Goal: Information Seeking & Learning: Learn about a topic

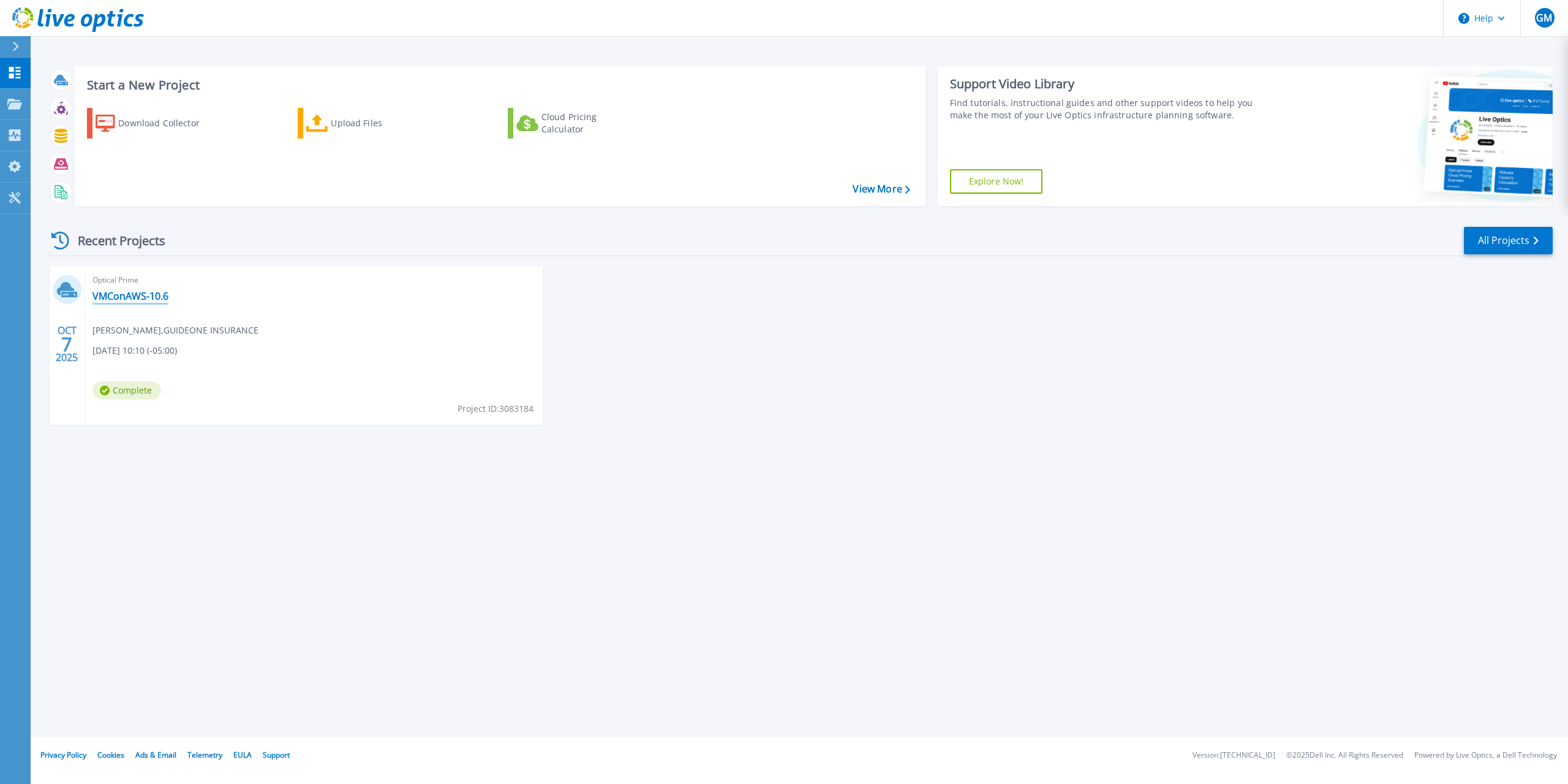
click at [128, 295] on link "VMConAWS-10.6" at bounding box center [130, 296] width 76 height 13
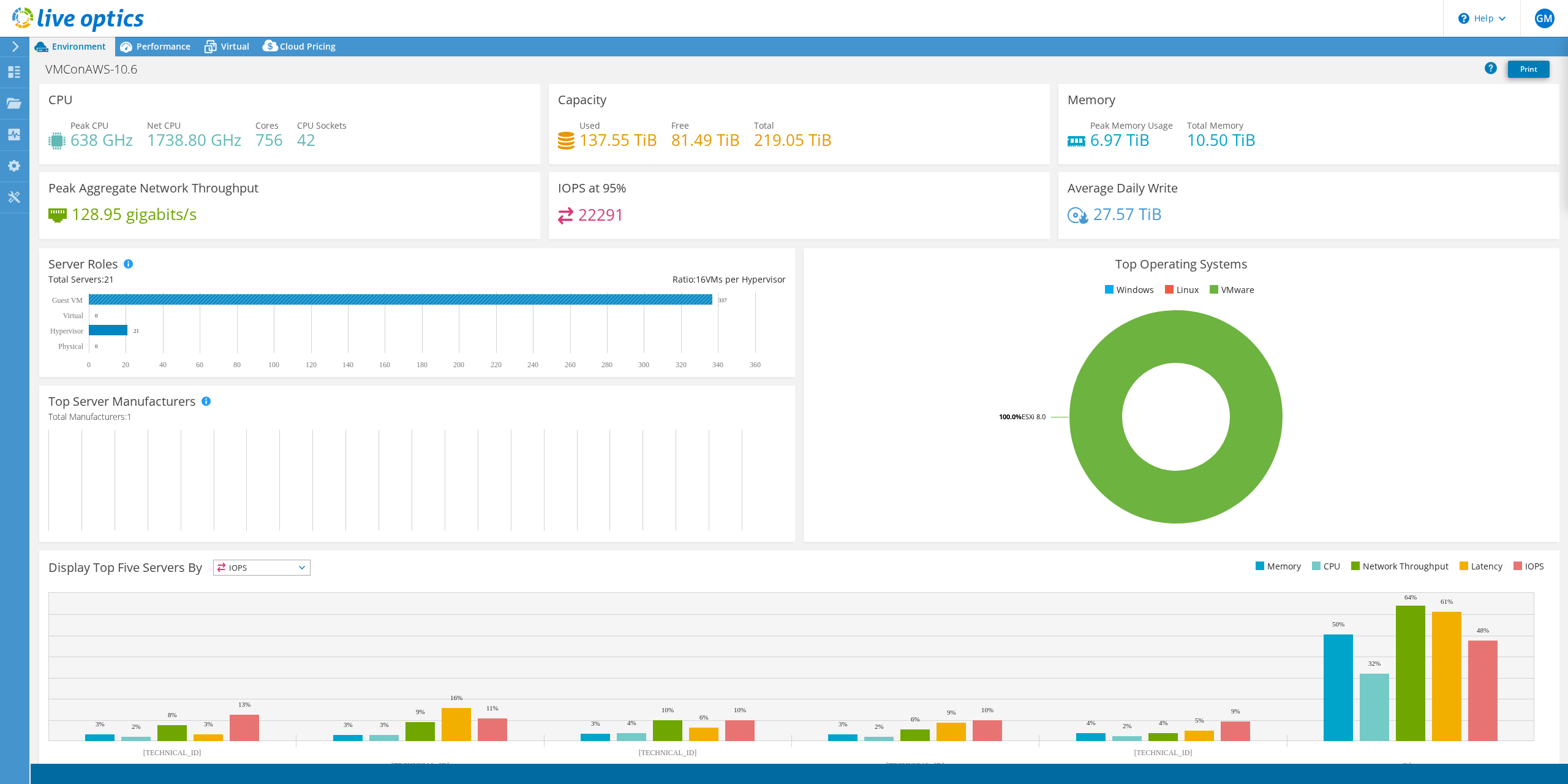
select select "USD"
click at [237, 45] on span "Virtual" at bounding box center [235, 46] width 28 height 12
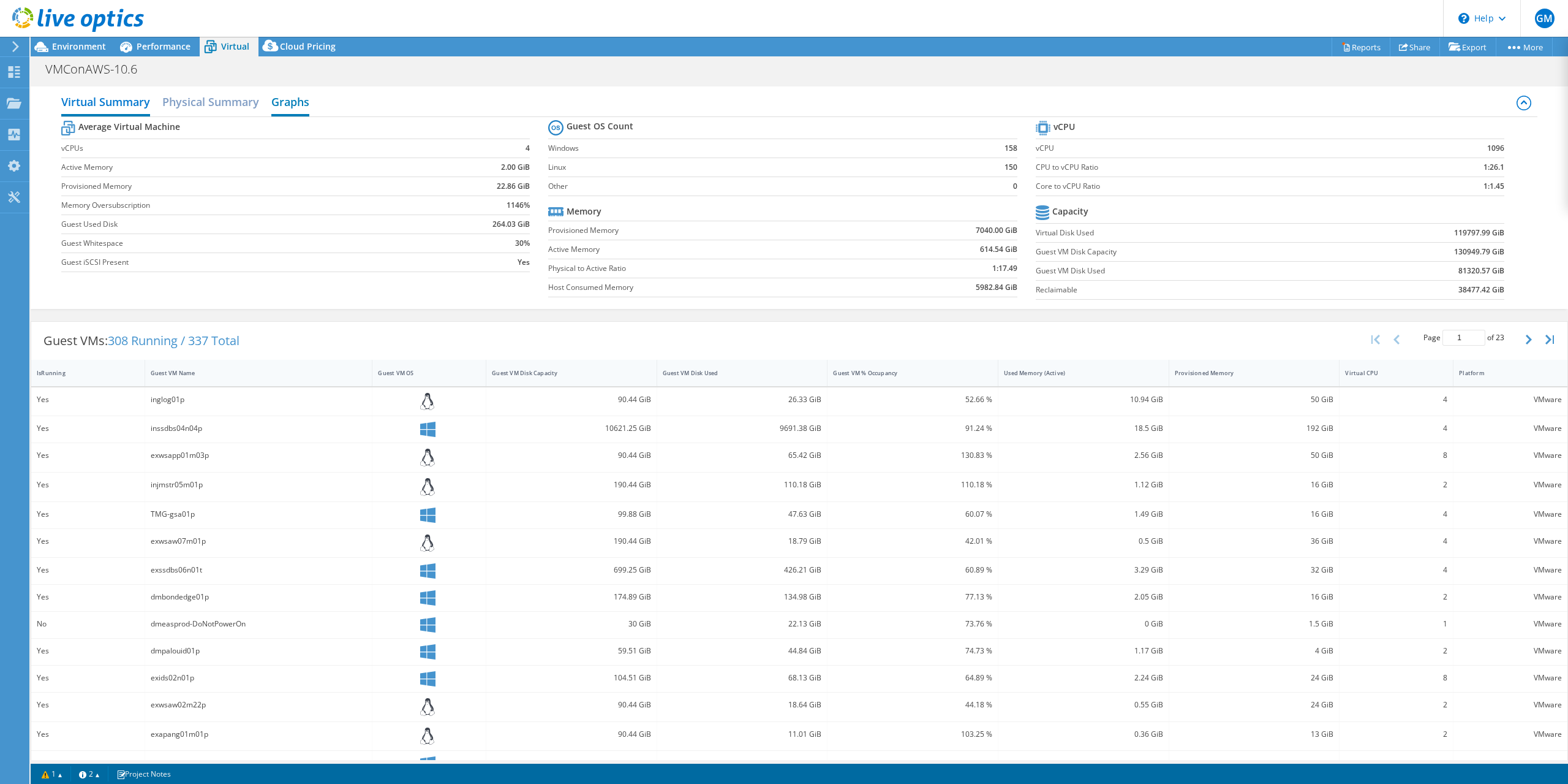
click at [284, 104] on h2 "Graphs" at bounding box center [290, 103] width 38 height 27
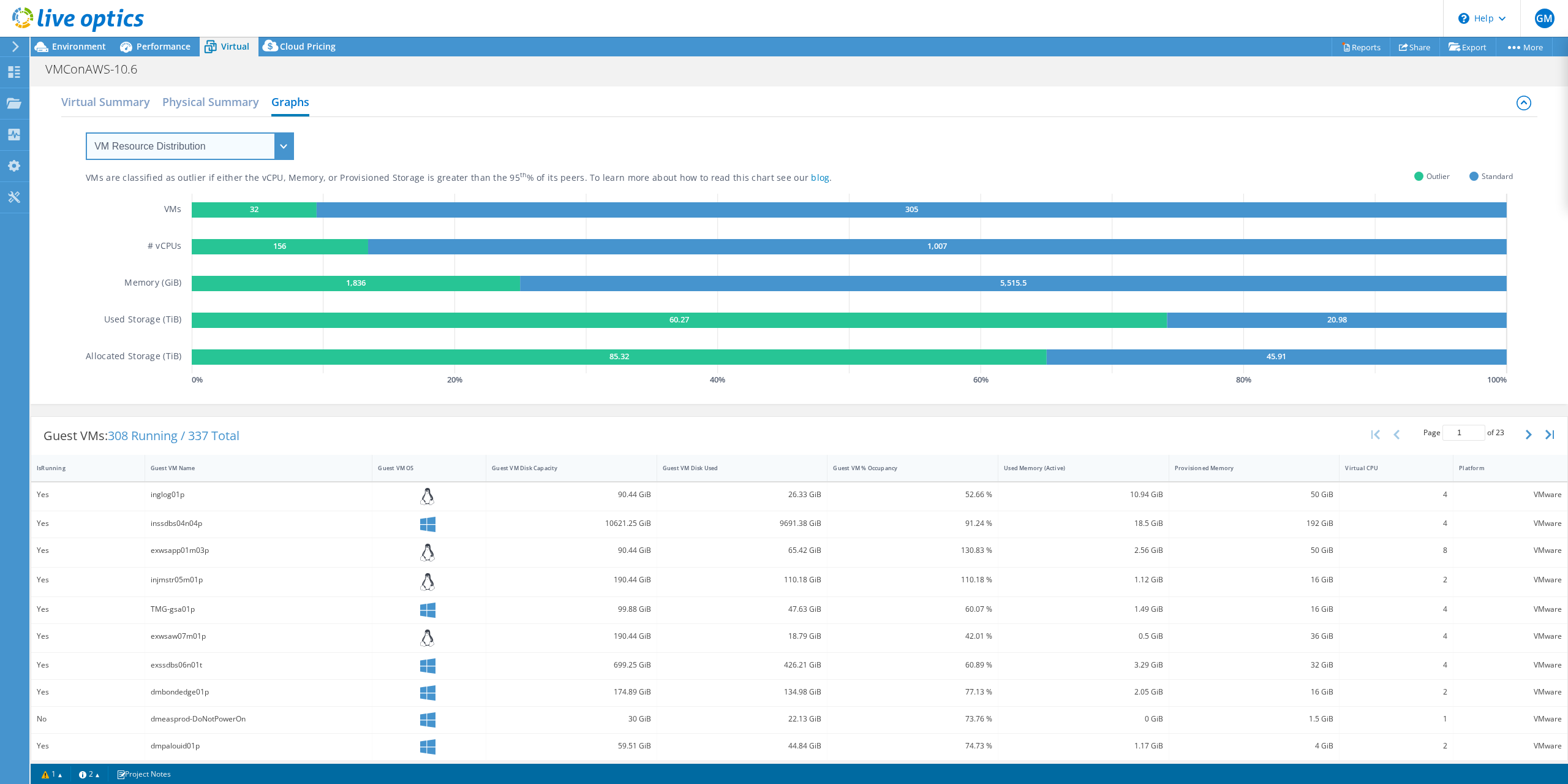
click at [287, 149] on select "VM Resource Distribution Provisioning Contrast Over Provisioning" at bounding box center [190, 146] width 208 height 28
select select "Over Provisioning"
click at [86, 133] on select "VM Resource Distribution Provisioning Contrast Over Provisioning" at bounding box center [190, 146] width 208 height 28
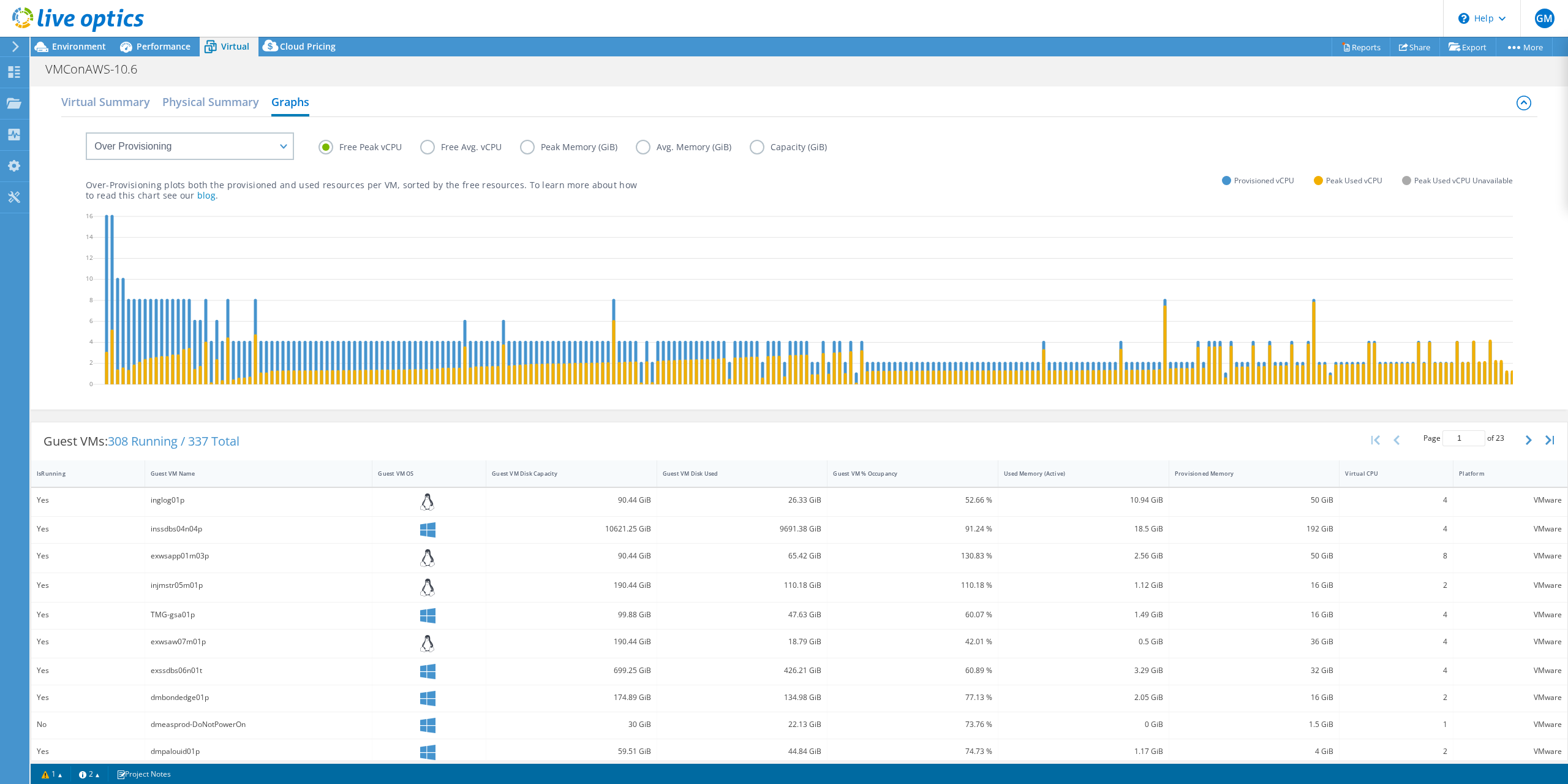
click at [645, 151] on label "Avg. Memory (GiB)" at bounding box center [693, 148] width 114 height 15
click at [0, 0] on input "Avg. Memory (GiB)" at bounding box center [0, 0] width 0 height 0
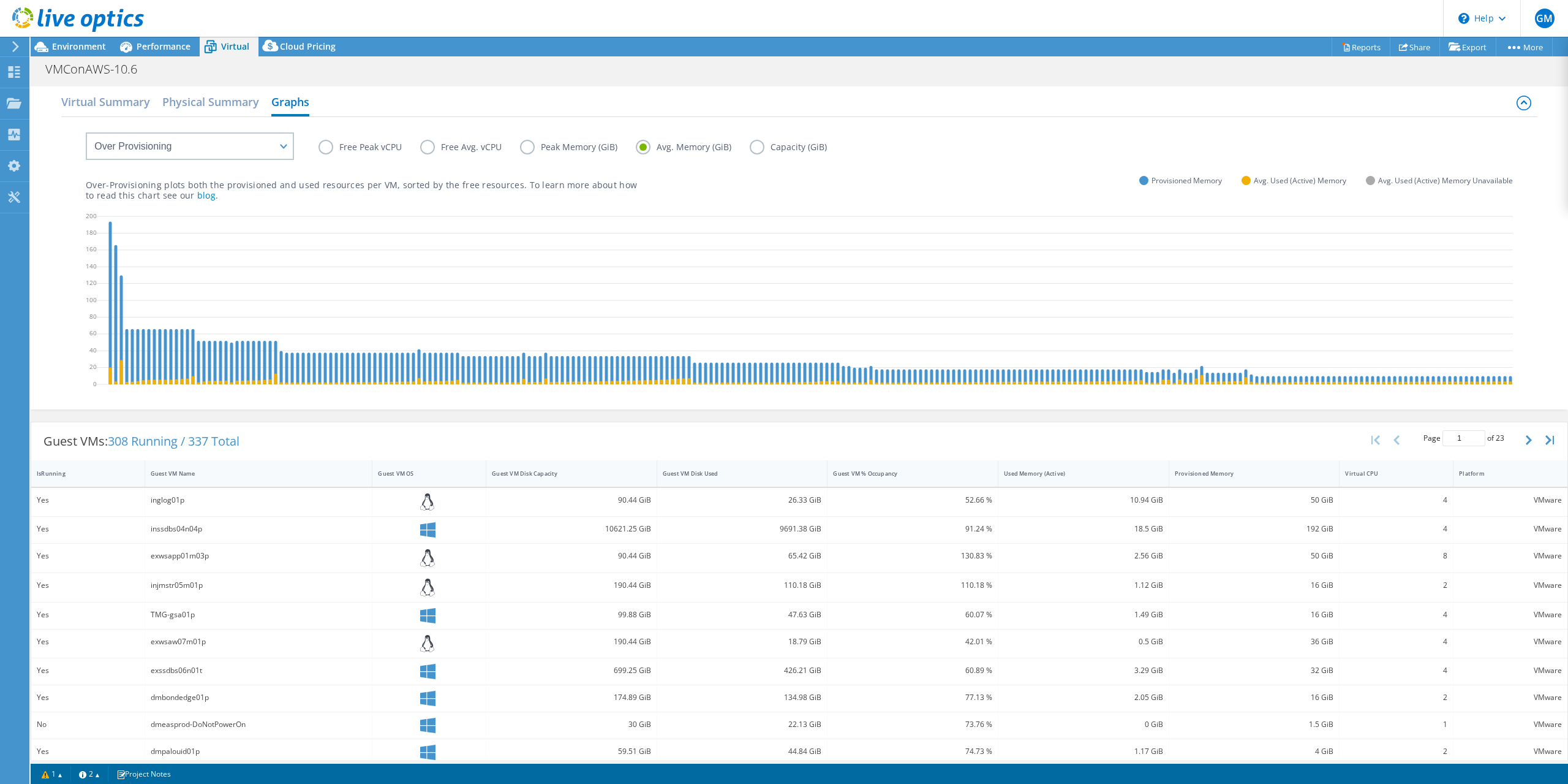
click at [759, 149] on label "Capacity (GiB)" at bounding box center [797, 148] width 96 height 15
click at [0, 0] on input "Capacity (GiB)" at bounding box center [0, 0] width 0 height 0
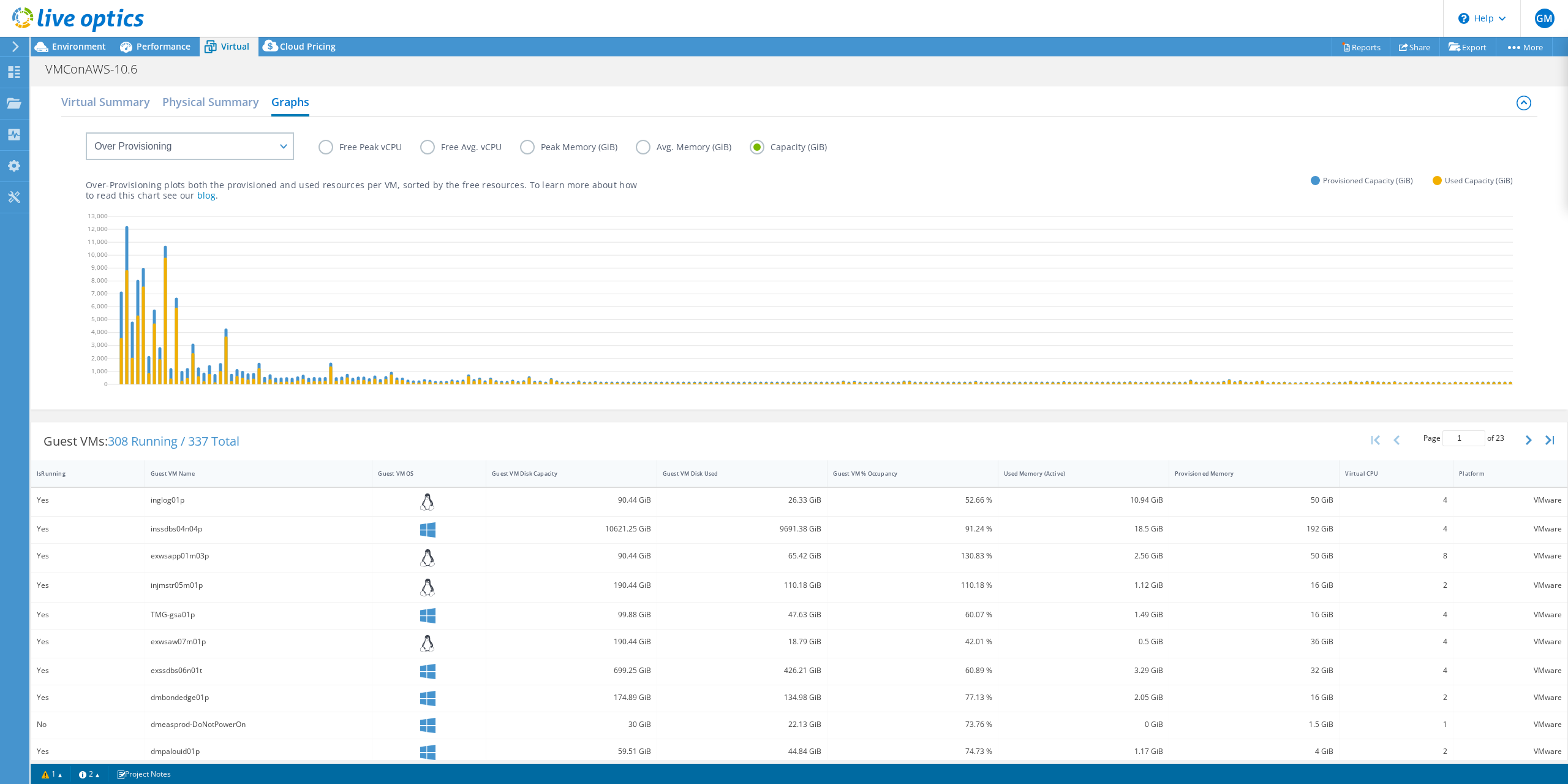
click at [662, 148] on label "Avg. Memory (GiB)" at bounding box center [693, 148] width 114 height 15
click at [0, 0] on input "Avg. Memory (GiB)" at bounding box center [0, 0] width 0 height 0
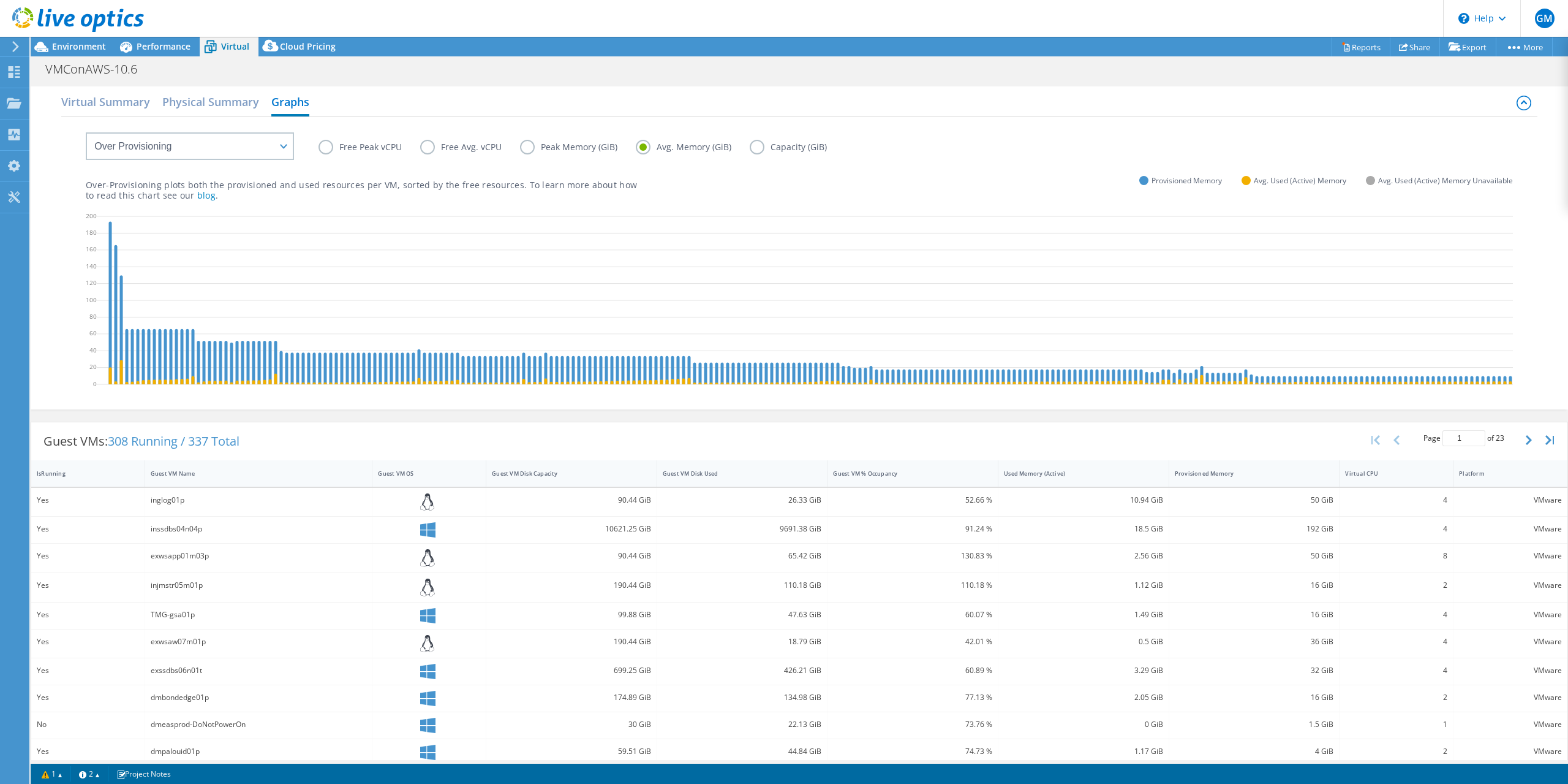
click at [770, 144] on label "Capacity (GiB)" at bounding box center [797, 148] width 96 height 15
click at [0, 0] on input "Capacity (GiB)" at bounding box center [0, 0] width 0 height 0
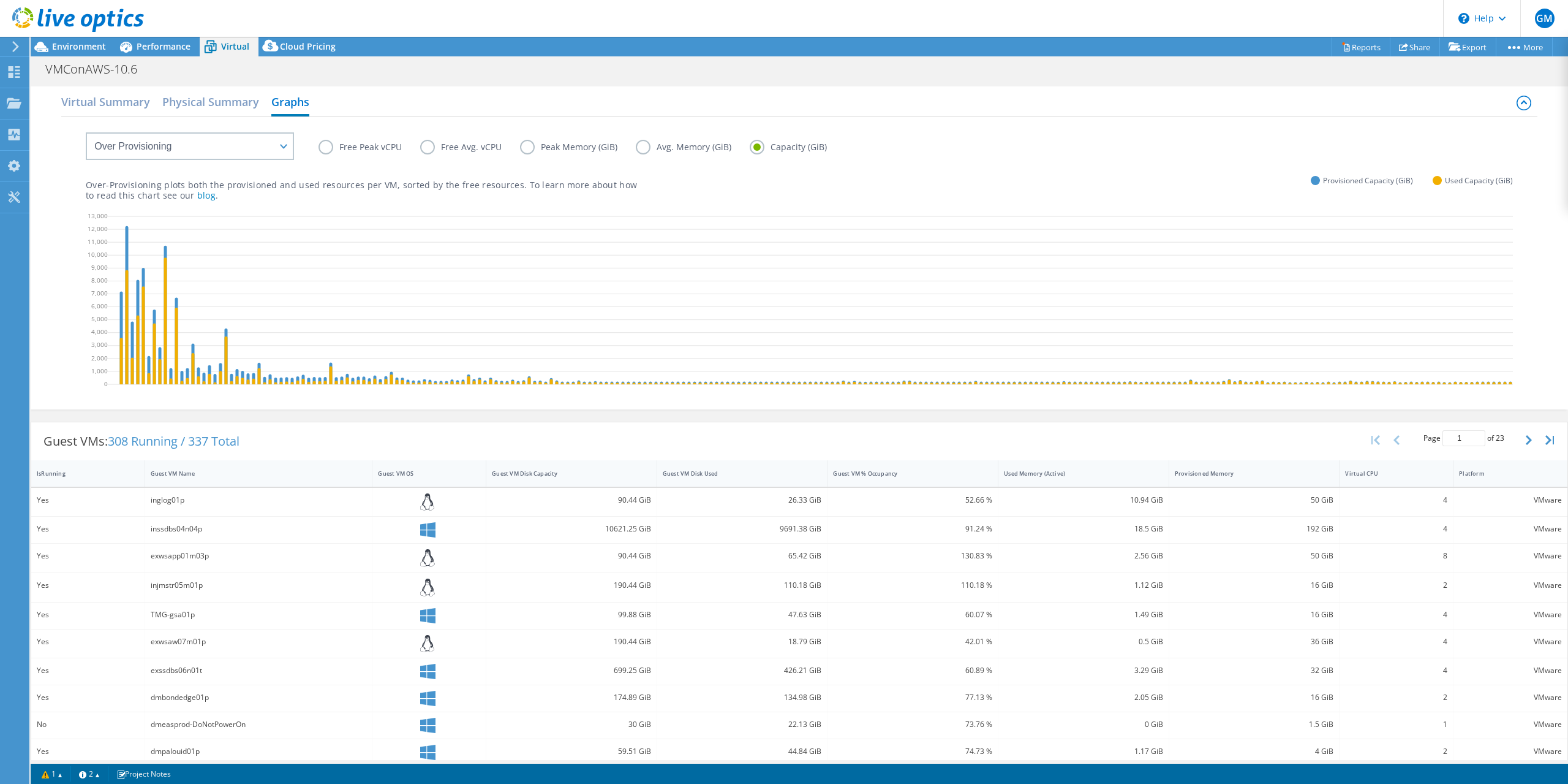
click at [527, 147] on label "Peak Memory (GiB)" at bounding box center [578, 148] width 116 height 15
click at [0, 0] on input "Peak Memory (GiB)" at bounding box center [0, 0] width 0 height 0
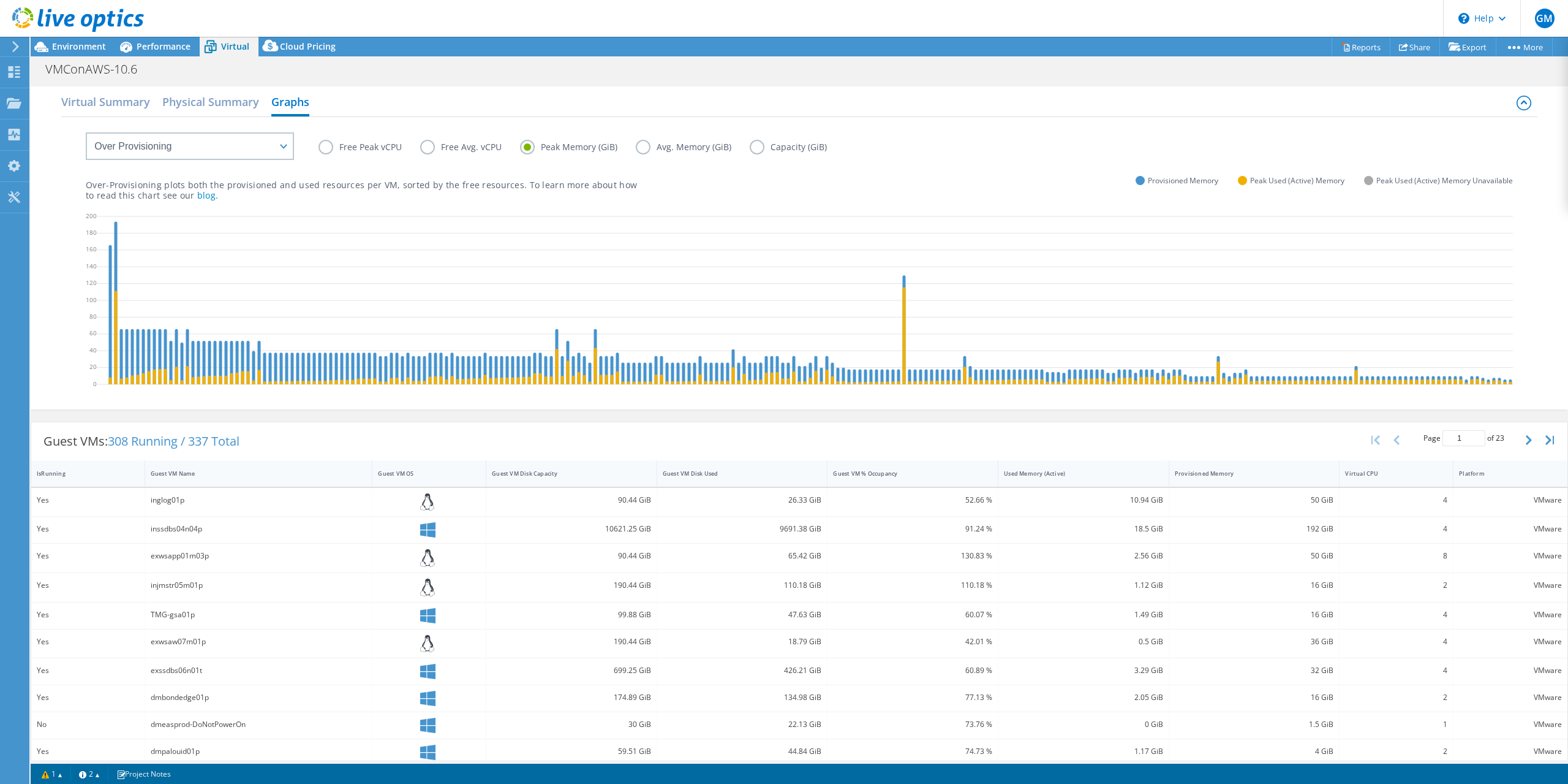
click at [640, 144] on label "Avg. Memory (GiB)" at bounding box center [693, 148] width 114 height 15
click at [0, 0] on input "Avg. Memory (GiB)" at bounding box center [0, 0] width 0 height 0
